Goal: Information Seeking & Learning: Check status

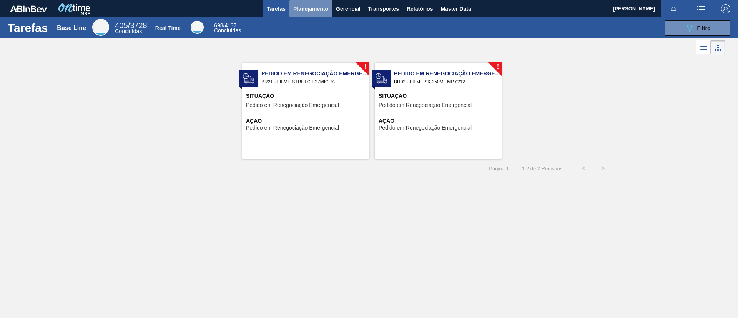
click at [310, 13] on button "Planejamento" at bounding box center [310, 8] width 43 height 17
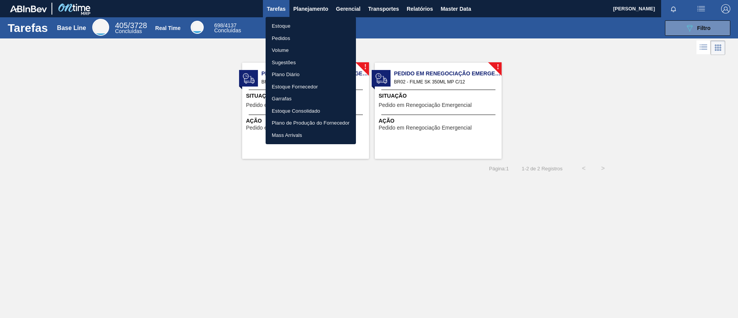
click at [312, 22] on li "Estoque" at bounding box center [311, 26] width 90 height 12
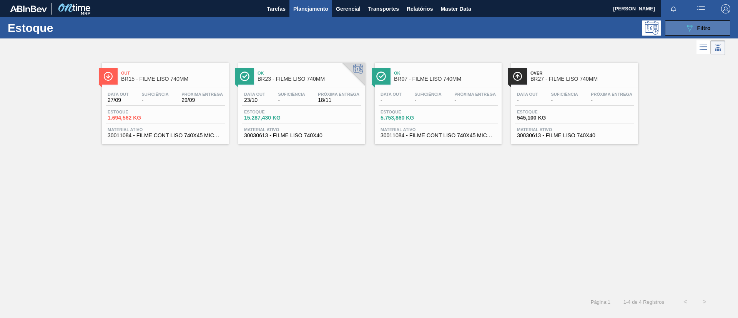
click at [686, 30] on icon "089F7B8B-B2A5-4AFE-B5C0-19BA573D28AC" at bounding box center [689, 27] width 9 height 9
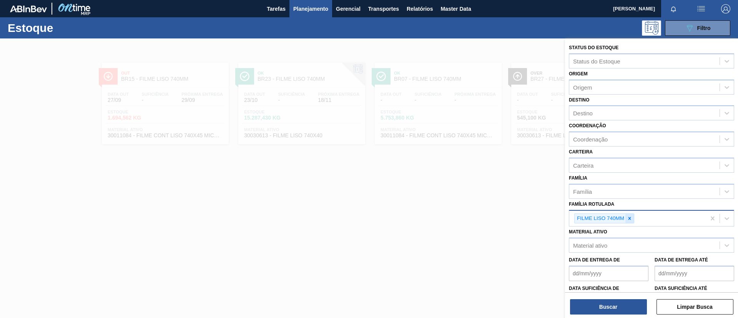
click at [631, 215] on div at bounding box center [629, 219] width 8 height 10
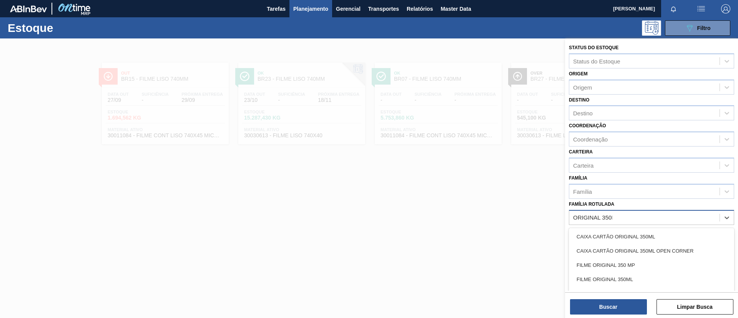
type Rotulada "ORIGINAL 350ML"
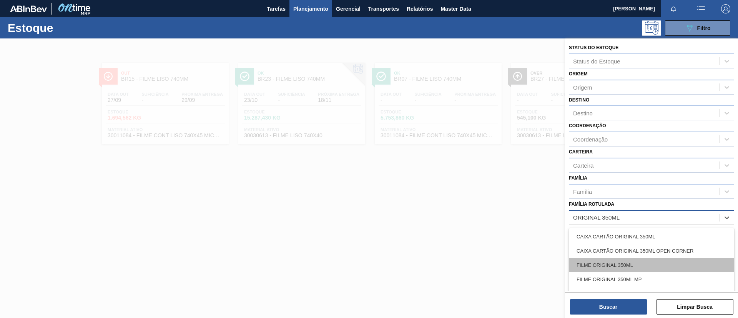
click at [640, 262] on div "FILME ORIGINAL 350ML" at bounding box center [651, 265] width 165 height 14
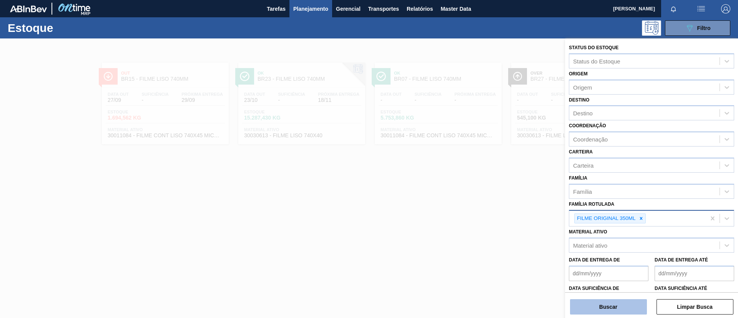
click at [608, 302] on button "Buscar" at bounding box center [608, 306] width 77 height 15
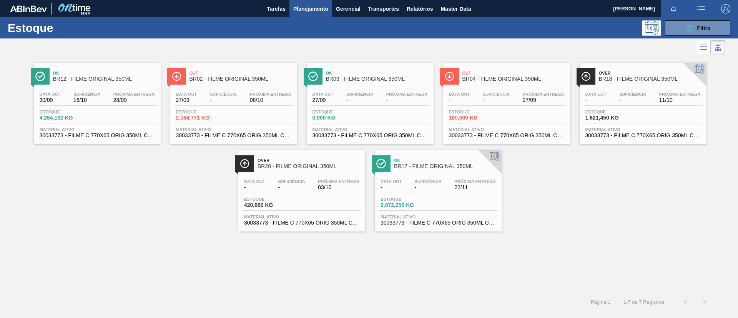
click at [121, 82] on div "Ok BR12 - FILME ORIGINAL 350ML" at bounding box center [105, 76] width 104 height 17
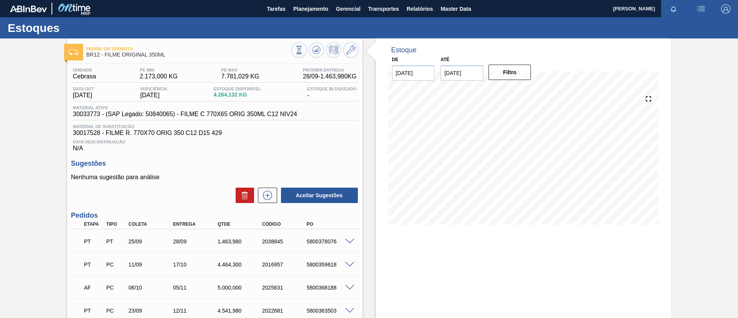
click at [471, 70] on input "[DATE]" at bounding box center [461, 72] width 43 height 15
click at [523, 91] on div "outubro 2025" at bounding box center [487, 91] width 92 height 7
click at [523, 90] on div "outubro 2025" at bounding box center [487, 91] width 92 height 7
click at [525, 91] on button "Next Month" at bounding box center [526, 91] width 5 height 5
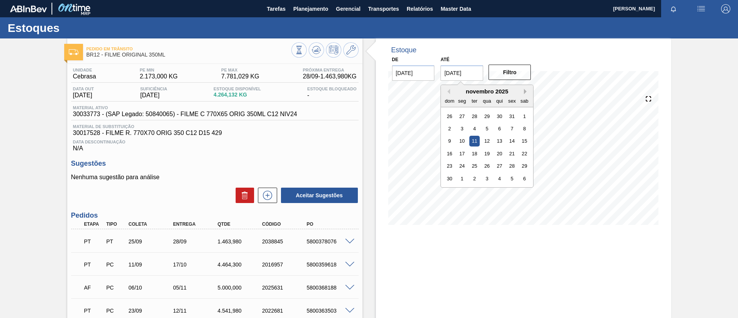
click at [525, 91] on button "Next Month" at bounding box center [526, 91] width 5 height 5
click at [489, 153] on div "25" at bounding box center [487, 153] width 10 height 10
type input "[DATE]"
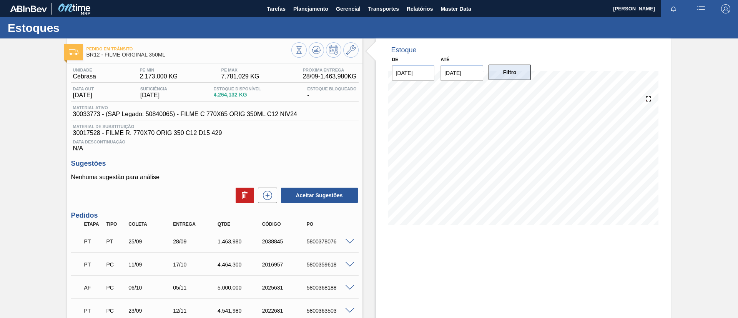
click at [502, 70] on button "Filtro" at bounding box center [509, 72] width 43 height 15
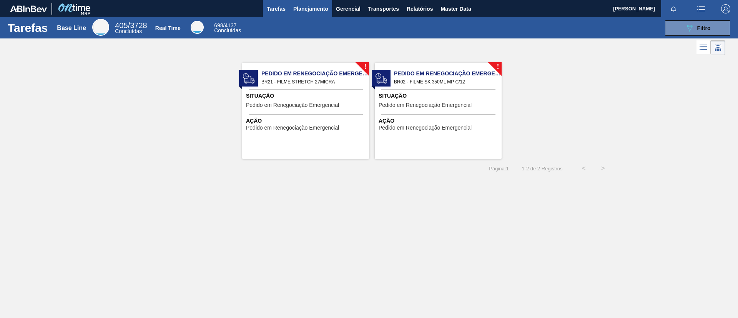
click at [314, 12] on span "Planejamento" at bounding box center [310, 8] width 35 height 9
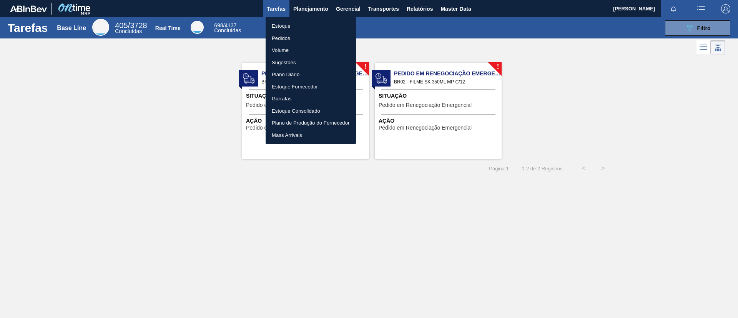
click at [314, 28] on li "Estoque" at bounding box center [311, 26] width 90 height 12
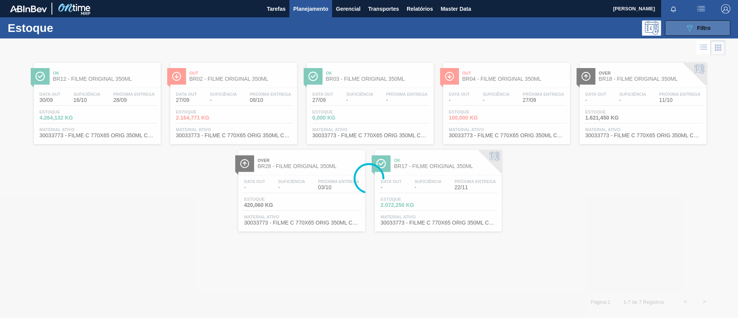
click at [688, 21] on button "089F7B8B-B2A5-4AFE-B5C0-19BA573D28AC Filtro" at bounding box center [697, 27] width 65 height 15
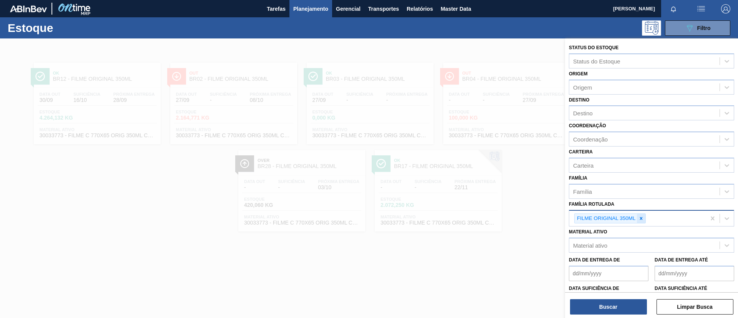
click at [644, 220] on div at bounding box center [641, 219] width 8 height 10
click at [618, 223] on div "Família Rotulada" at bounding box center [644, 217] width 150 height 11
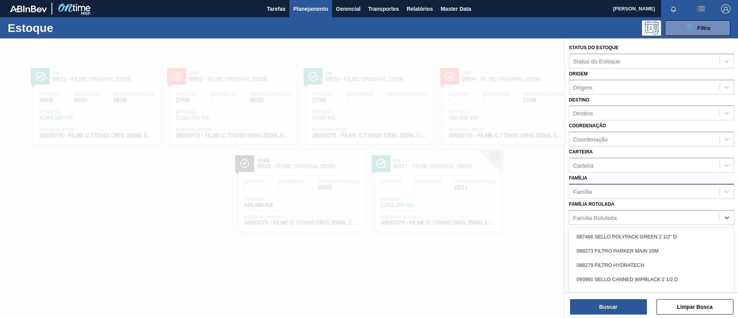
click at [612, 196] on div "Família" at bounding box center [644, 191] width 150 height 11
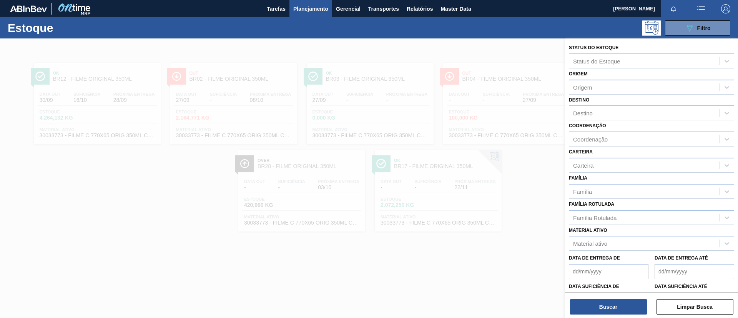
click at [621, 176] on div "Família Família" at bounding box center [651, 186] width 165 height 26
click at [611, 224] on div "Família Rotulada" at bounding box center [651, 217] width 165 height 15
click at [609, 203] on label "Família Rotulada" at bounding box center [591, 203] width 45 height 5
click at [574, 214] on Rotulada "Família Rotulada" at bounding box center [573, 217] width 1 height 7
click at [651, 211] on div "Família Rotulada option FILME ORIGINAL 350ML, deselected. Select is focused ,ty…" at bounding box center [651, 212] width 165 height 26
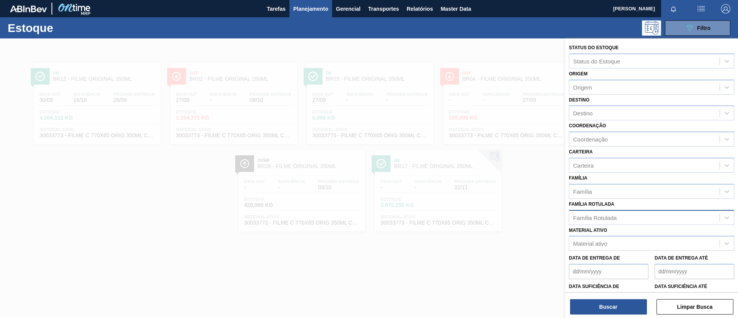
click at [652, 216] on div "Família Rotulada" at bounding box center [644, 217] width 150 height 11
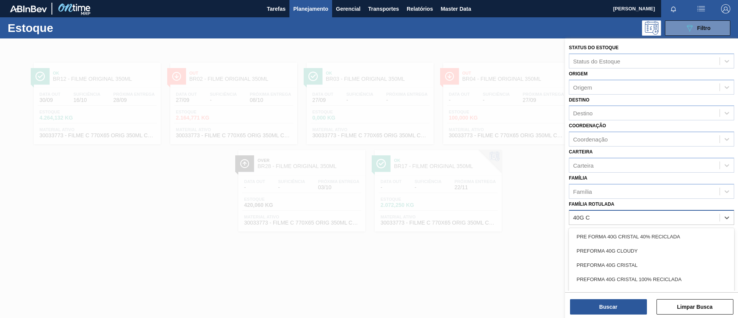
type Rotulada "40G CR"
click at [651, 249] on div "PREFORMA 40G CRISTAL" at bounding box center [651, 251] width 165 height 14
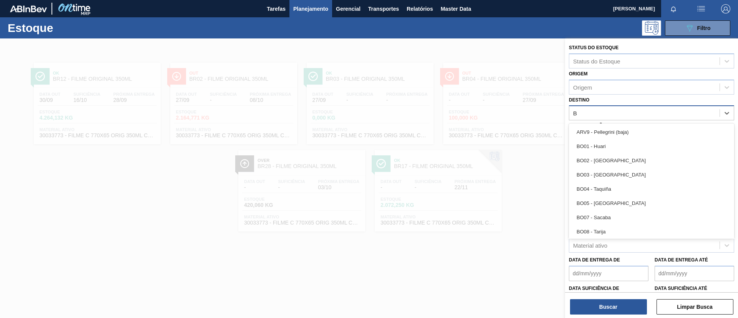
click at [615, 113] on div "B B" at bounding box center [644, 113] width 150 height 11
type input "BR23"
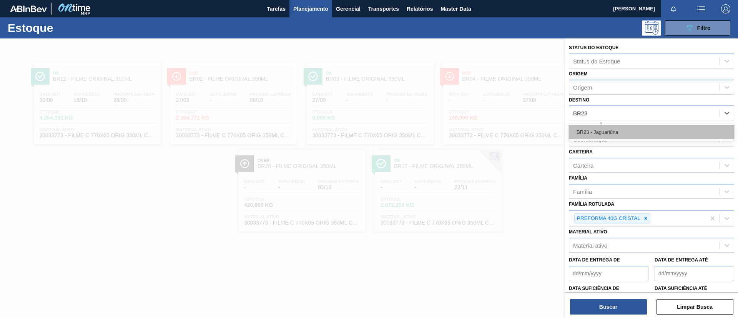
click at [616, 127] on div "BR23 - Jaguariúna" at bounding box center [651, 132] width 165 height 14
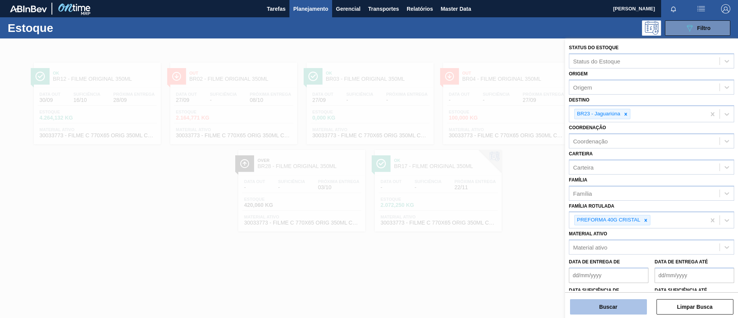
click at [608, 307] on button "Buscar" at bounding box center [608, 306] width 77 height 15
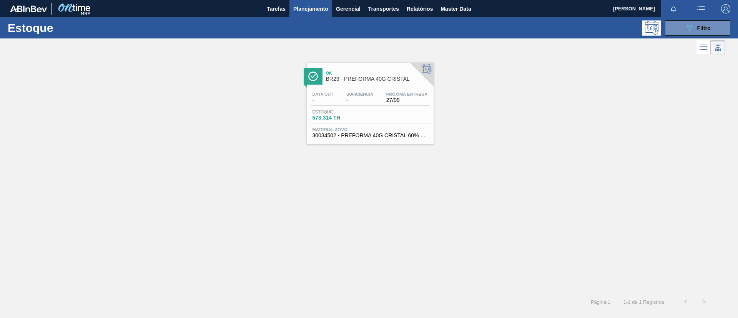
click at [370, 88] on div "Data out - Suficiência - Próxima Entrega 27/09 Estoque 573,314 TH Material ativ…" at bounding box center [370, 114] width 127 height 52
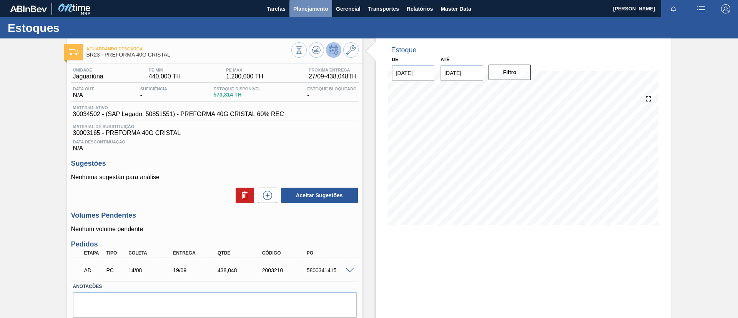
click at [326, 8] on span "Planejamento" at bounding box center [310, 8] width 35 height 9
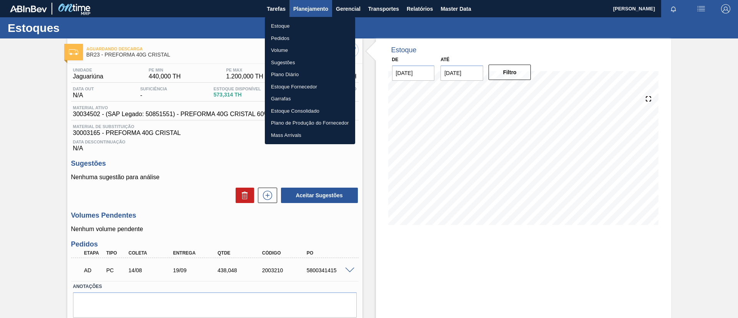
click at [322, 14] on div at bounding box center [369, 159] width 738 height 318
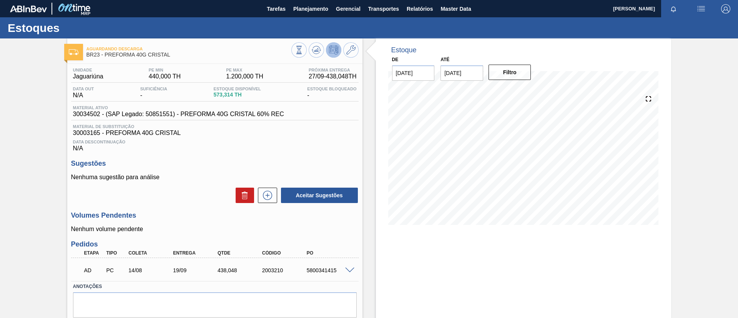
click at [322, 0] on body "Tarefas Planejamento Gerencial Transportes Relatórios Master Data TOMAS SIMOES …" at bounding box center [369, 0] width 738 height 0
click at [311, 10] on span "Planejamento" at bounding box center [310, 8] width 35 height 9
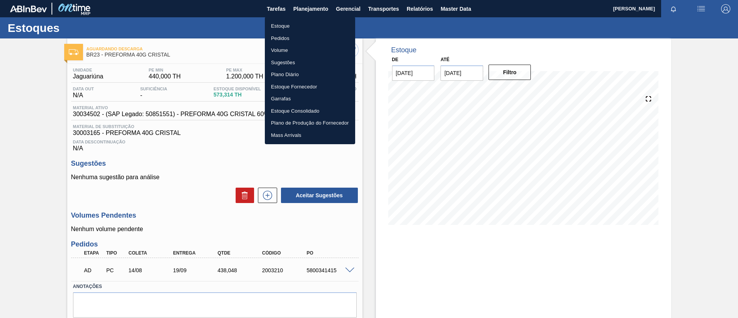
click at [306, 25] on li "Estoque" at bounding box center [310, 26] width 90 height 12
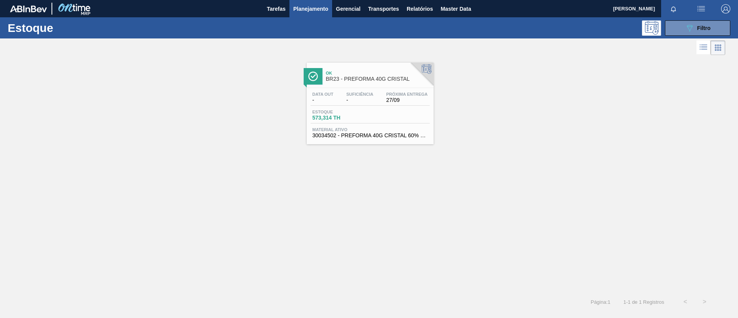
drag, startPoint x: 362, startPoint y: 6, endPoint x: 185, endPoint y: 81, distance: 192.9
click at [185, 81] on div "Ok BR23 - PREFORMA 40G CRISTAL Data out - Suficiência - Próxima Entrega 27/09 E…" at bounding box center [369, 100] width 738 height 87
click at [693, 24] on icon "089F7B8B-B2A5-4AFE-B5C0-19BA573D28AC" at bounding box center [689, 27] width 9 height 9
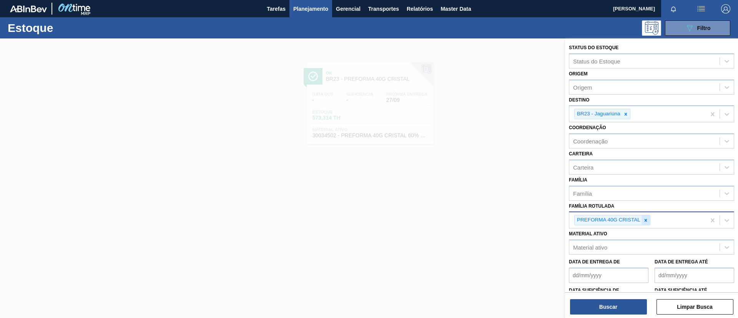
click at [643, 222] on icon at bounding box center [645, 220] width 5 height 5
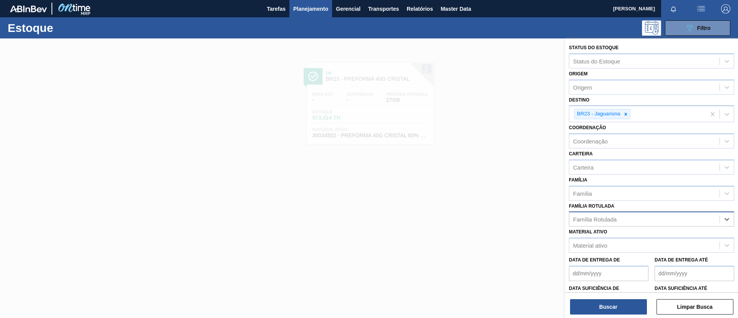
click at [641, 206] on div "Família Rotulada option PREFORMA 40G CRISTAL, deselected. Select is focused ,ty…" at bounding box center [651, 214] width 165 height 26
click at [636, 196] on div "Família" at bounding box center [644, 193] width 150 height 11
type input "preforma"
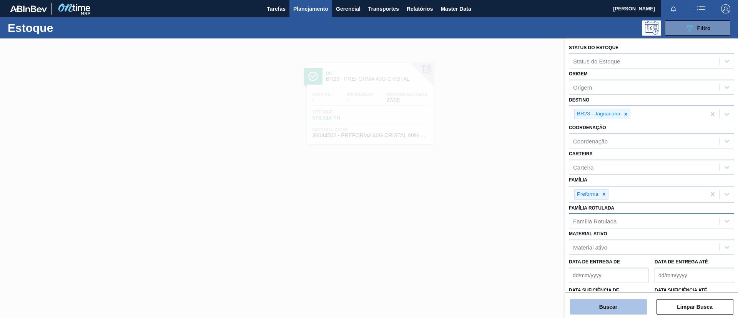
click at [609, 302] on button "Buscar" at bounding box center [608, 306] width 77 height 15
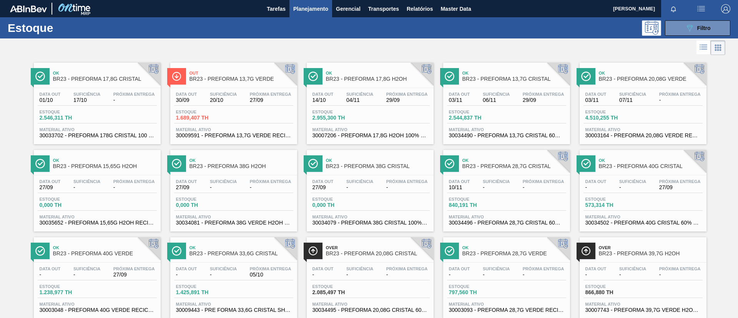
click at [505, 180] on span "Suficiência" at bounding box center [496, 181] width 27 height 5
click at [698, 28] on span "Filtro" at bounding box center [703, 28] width 13 height 6
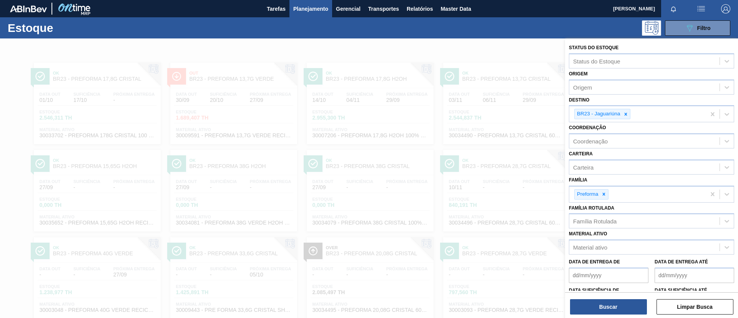
click at [421, 179] on div at bounding box center [369, 197] width 738 height 318
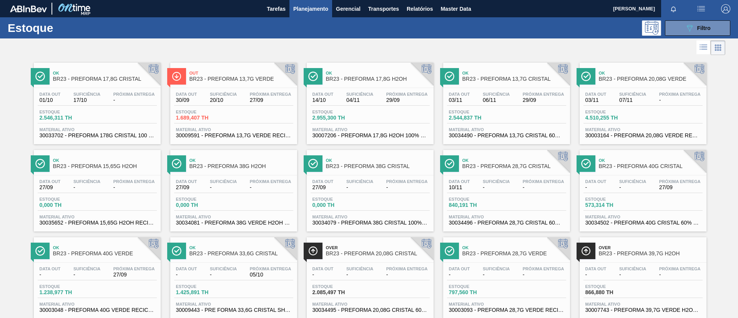
click at [119, 253] on span "BR23 - PREFORMA 40G VERDE" at bounding box center [105, 254] width 104 height 6
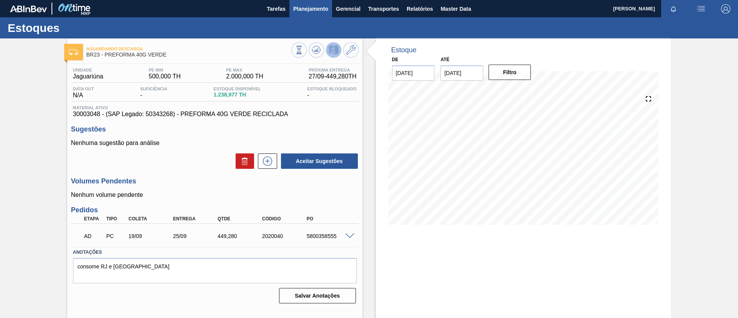
click at [312, 12] on span "Planejamento" at bounding box center [310, 8] width 35 height 9
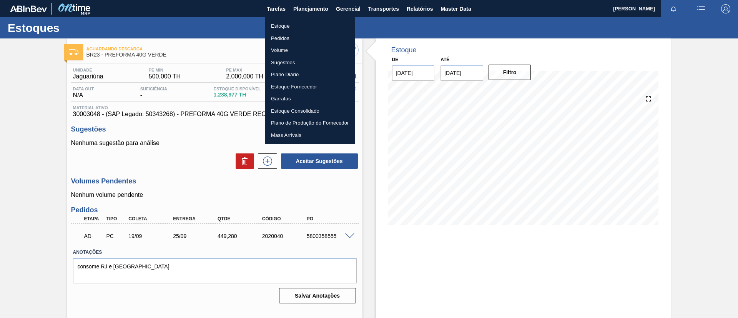
click at [316, 23] on li "Estoque" at bounding box center [310, 26] width 90 height 12
